Goal: Transaction & Acquisition: Purchase product/service

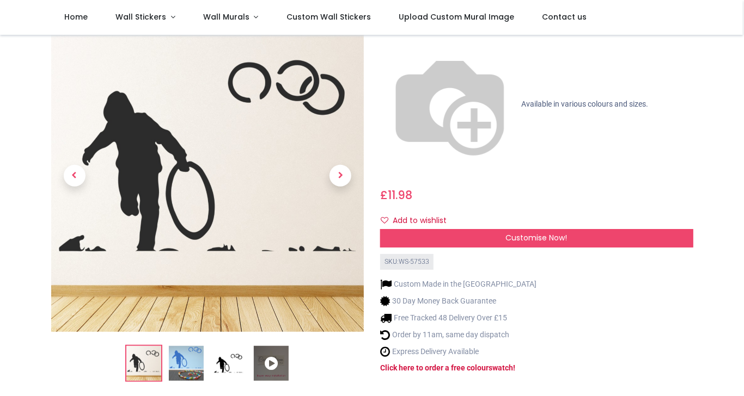
scroll to position [44, 0]
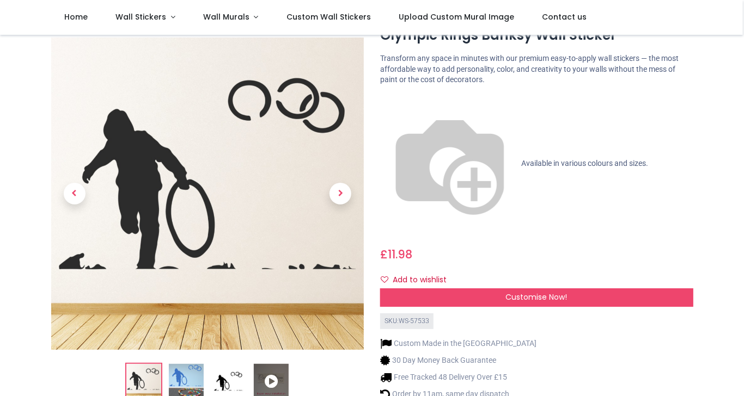
click at [237, 365] on img at bounding box center [228, 382] width 35 height 35
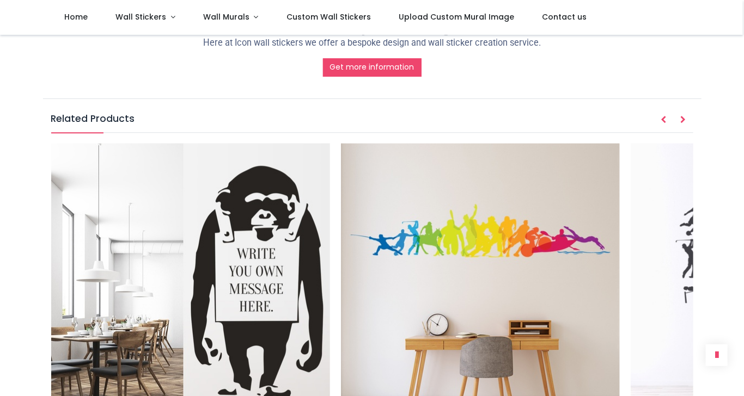
scroll to position [1219, 0]
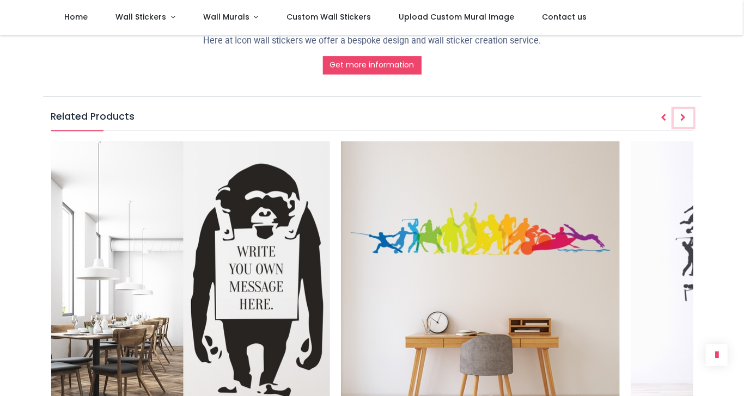
click at [684, 114] on icon "Next" at bounding box center [682, 118] width 5 height 8
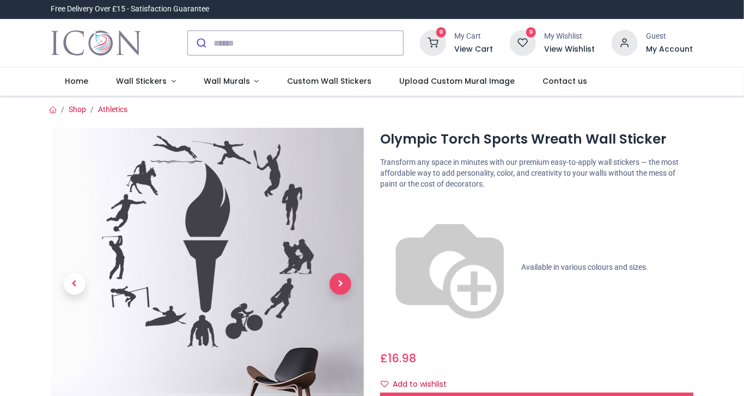
click at [338, 284] on span "Next" at bounding box center [340, 284] width 22 height 22
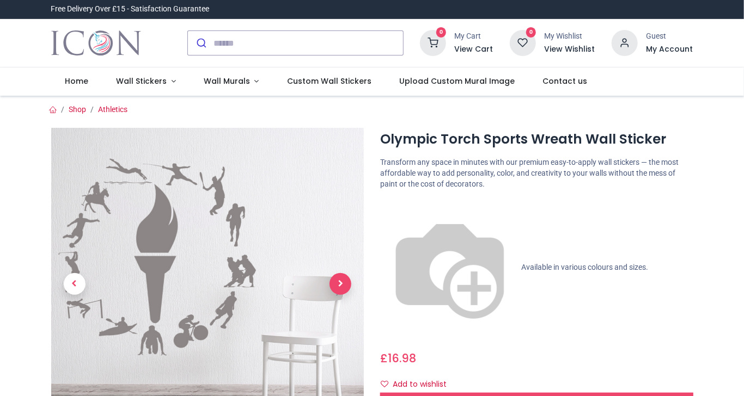
click at [338, 284] on span "Next" at bounding box center [340, 284] width 22 height 22
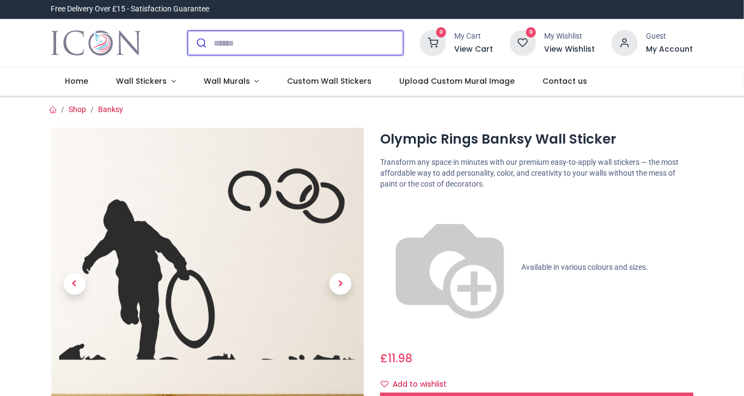
click at [260, 42] on input "search" at bounding box center [307, 43] width 189 height 24
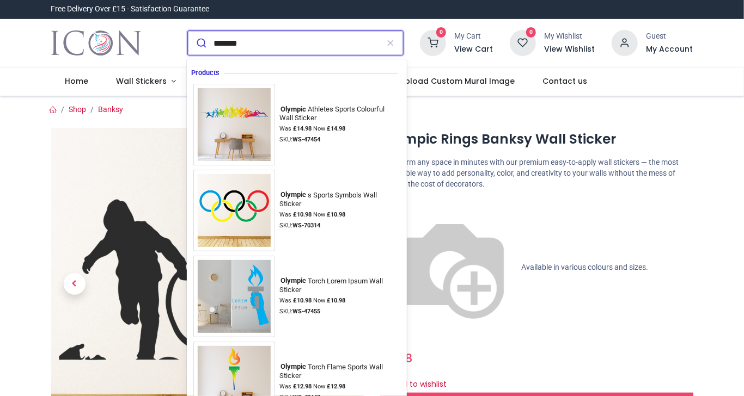
type input "*******"
click at [188, 31] on button "submit" at bounding box center [201, 43] width 26 height 24
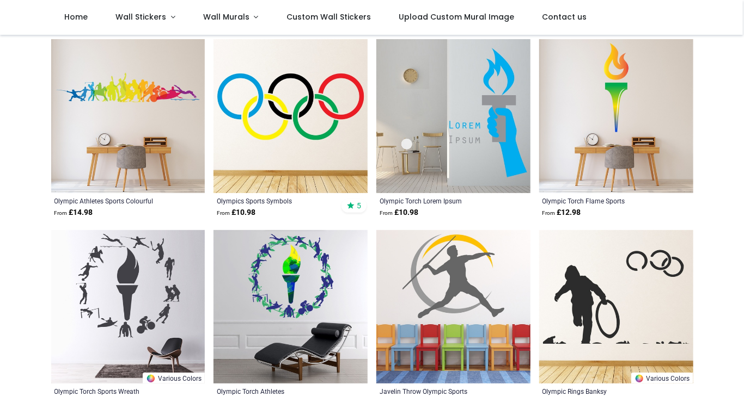
scroll to position [109, 0]
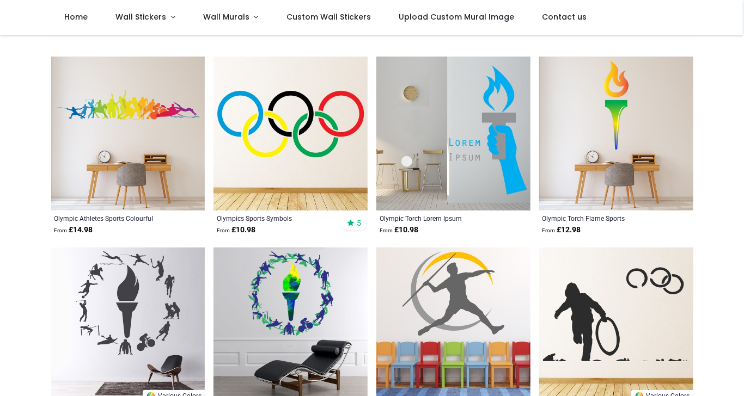
click at [316, 124] on img at bounding box center [290, 134] width 154 height 154
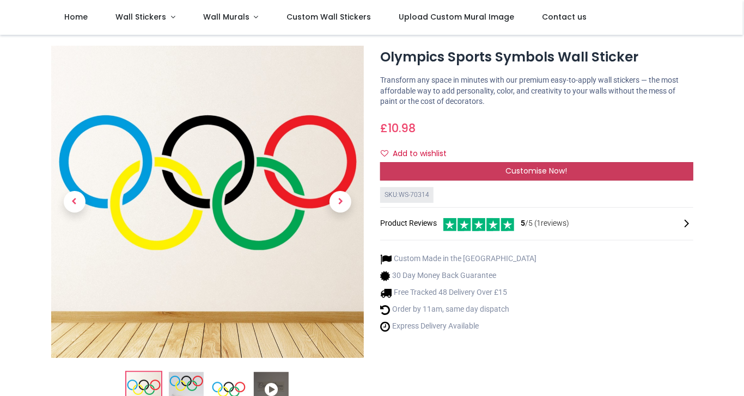
click at [555, 165] on span "Customise Now!" at bounding box center [537, 170] width 62 height 11
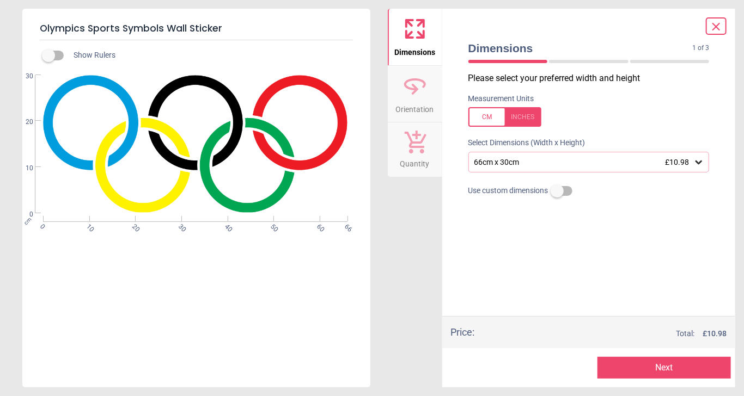
click at [699, 159] on icon at bounding box center [698, 162] width 11 height 11
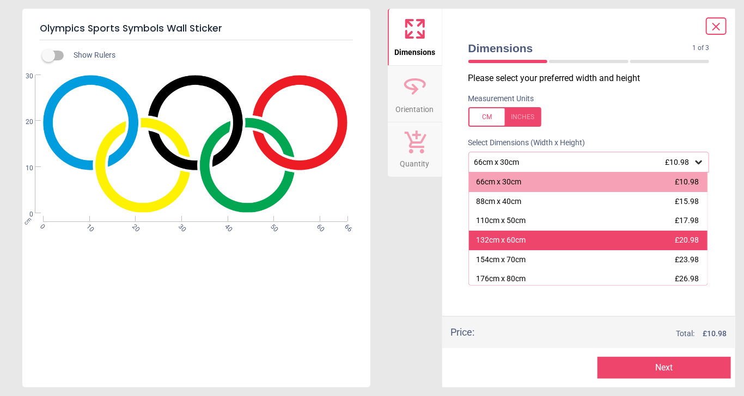
click at [689, 238] on span "£20.98" at bounding box center [686, 240] width 24 height 9
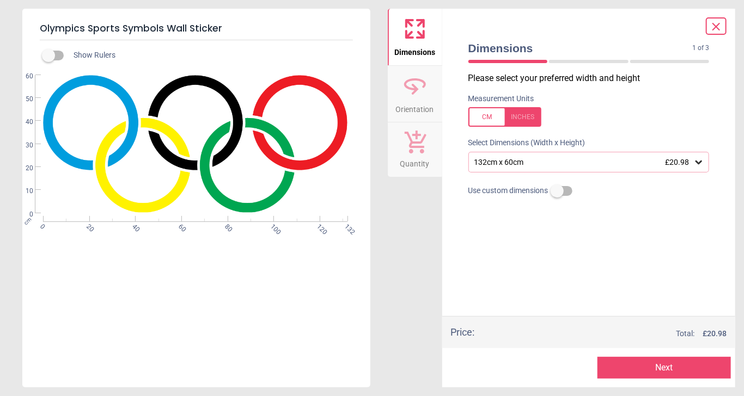
click at [576, 60] on div at bounding box center [588, 61] width 79 height 3
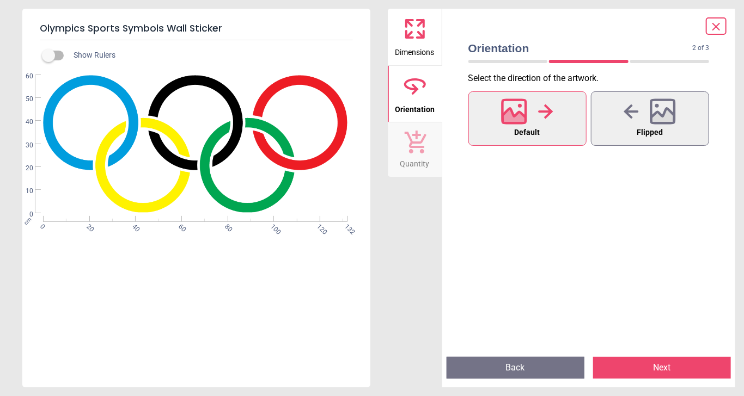
click at [668, 58] on div "2 of 4" at bounding box center [589, 61] width 250 height 11
click at [665, 364] on button "Next" at bounding box center [662, 368] width 138 height 22
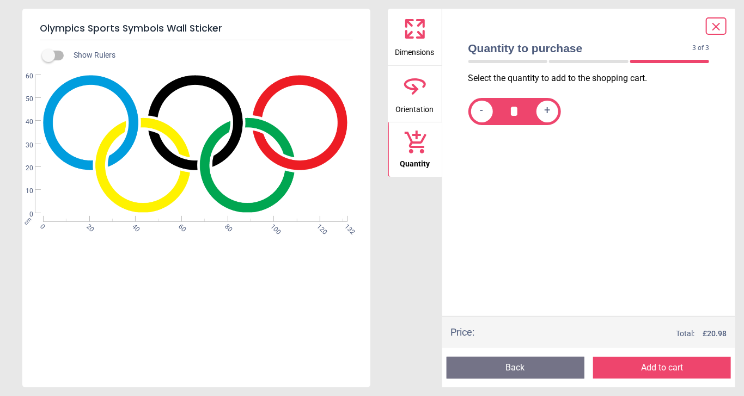
click at [714, 26] on icon at bounding box center [715, 26] width 13 height 13
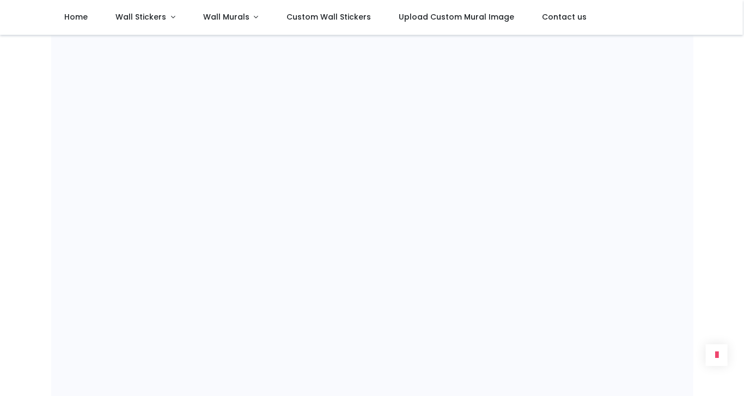
scroll to position [714, 0]
